Goal: Task Accomplishment & Management: Use online tool/utility

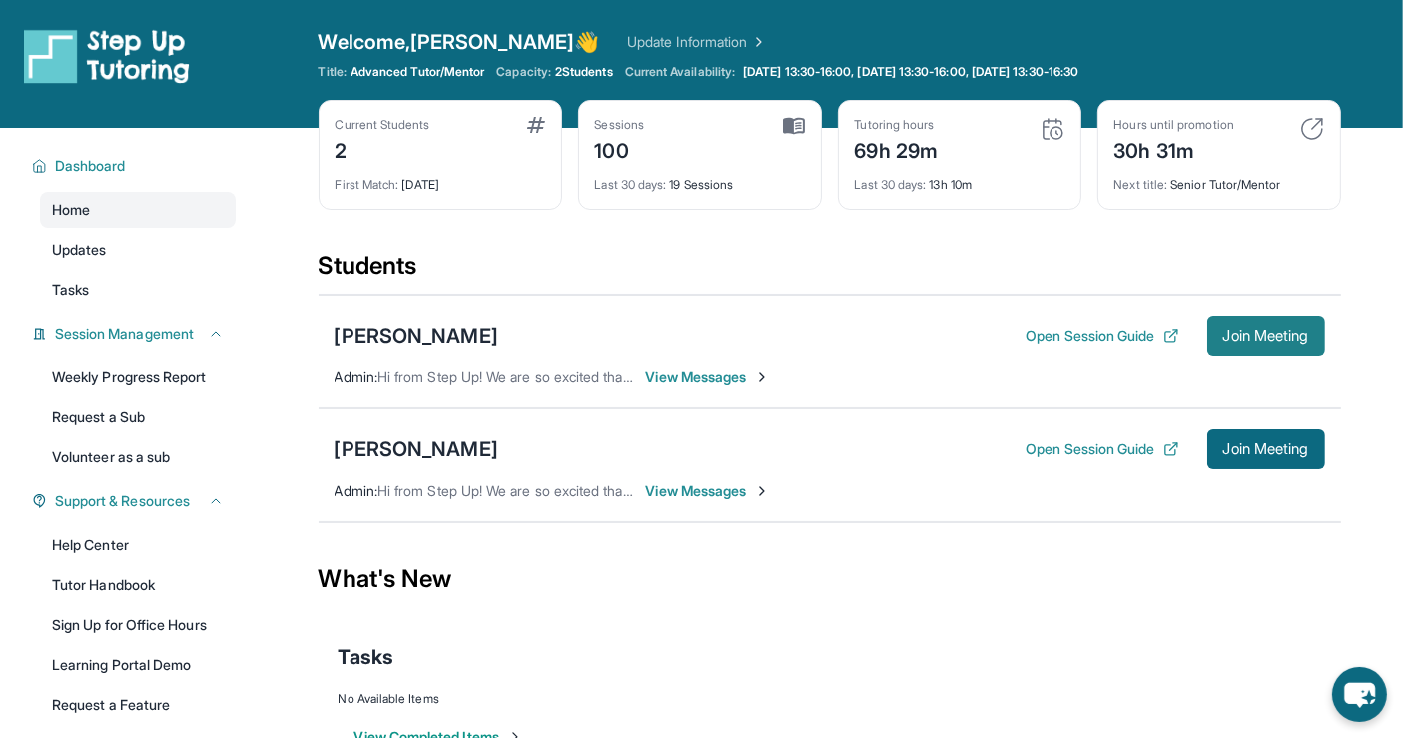
click at [1268, 335] on span "Join Meeting" at bounding box center [1266, 336] width 86 height 12
click at [1246, 344] on button "Join Meeting" at bounding box center [1266, 336] width 118 height 40
